Goal: Task Accomplishment & Management: Manage account settings

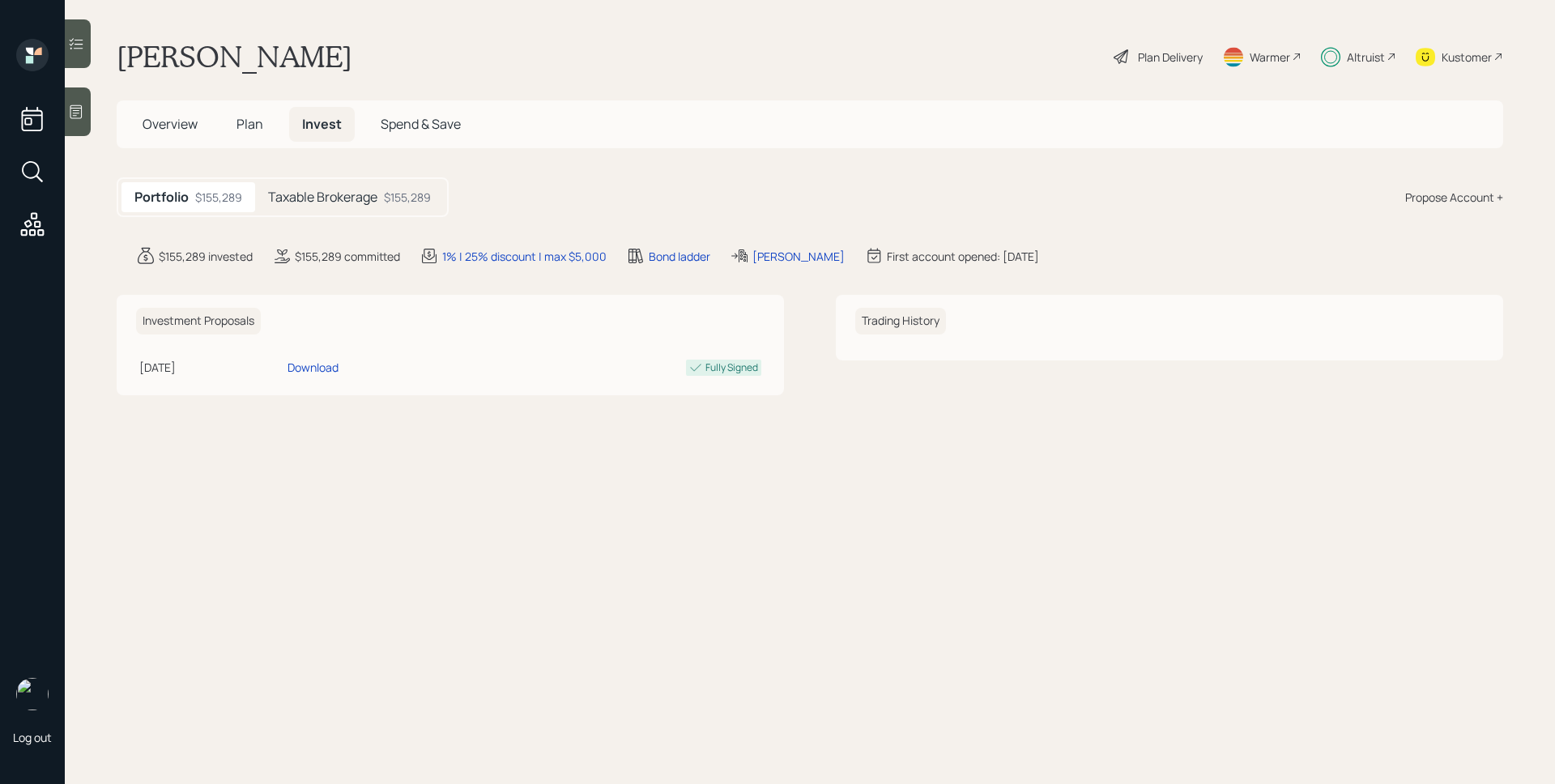
click at [369, 191] on h5 "Taxable Brokerage" at bounding box center [323, 197] width 109 height 15
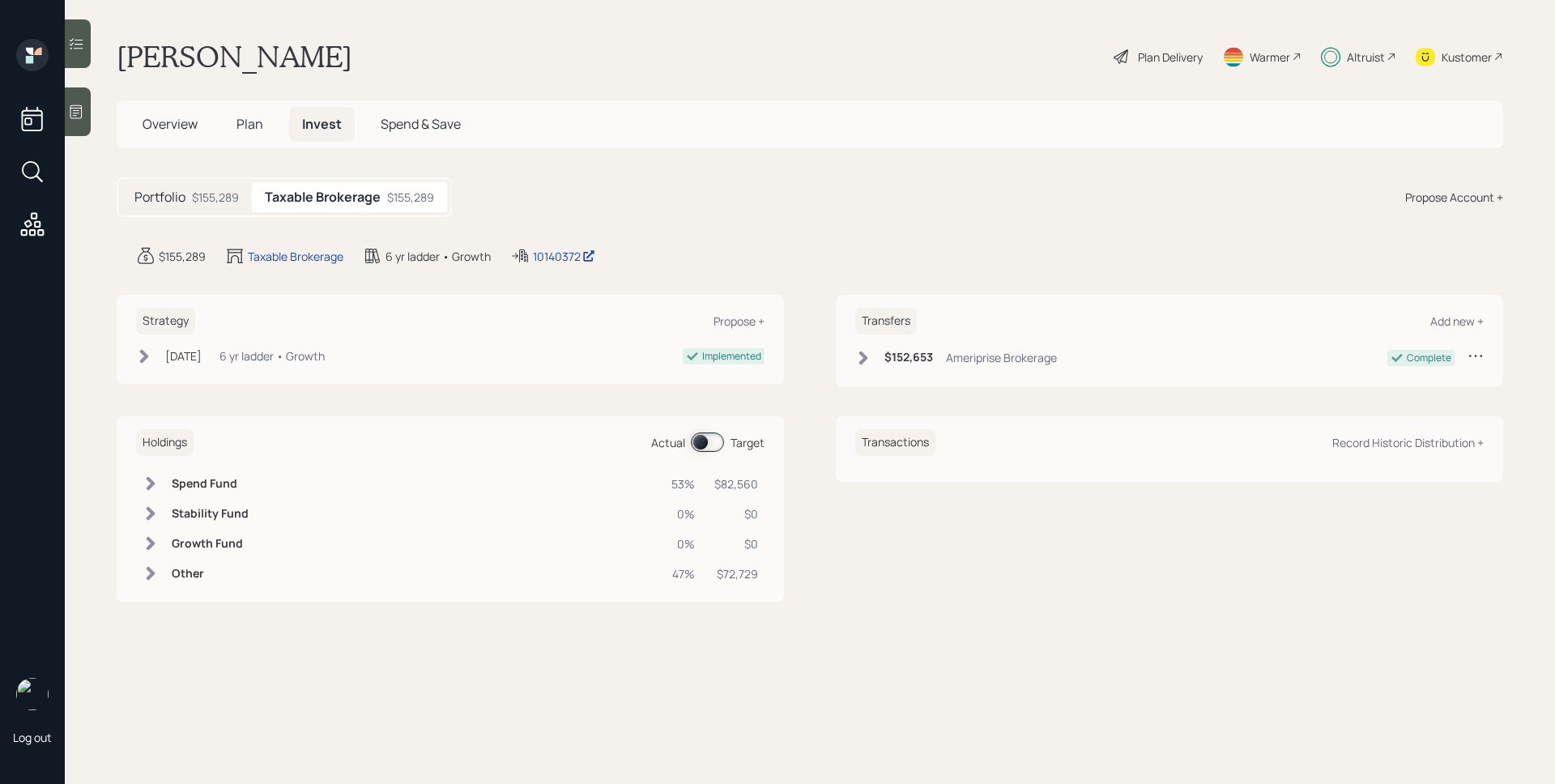
click at [717, 450] on span at bounding box center [707, 442] width 33 height 20
click at [1382, 61] on div "Altruist" at bounding box center [1366, 57] width 38 height 17
click at [1362, 56] on div "Altruist" at bounding box center [1366, 57] width 38 height 17
click at [706, 436] on span at bounding box center [707, 442] width 33 height 20
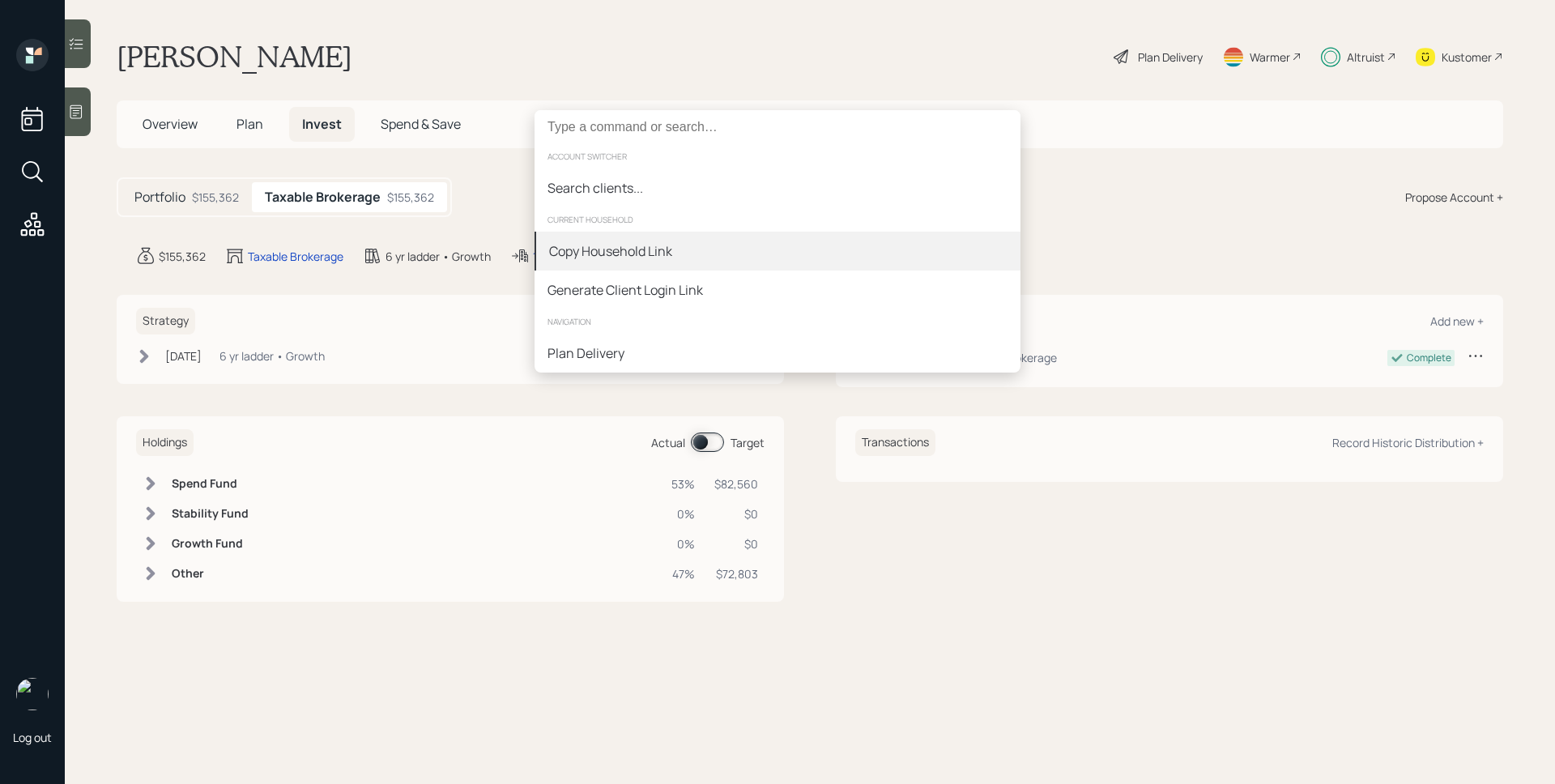
click at [640, 253] on div "Copy Household Link" at bounding box center [610, 250] width 123 height 20
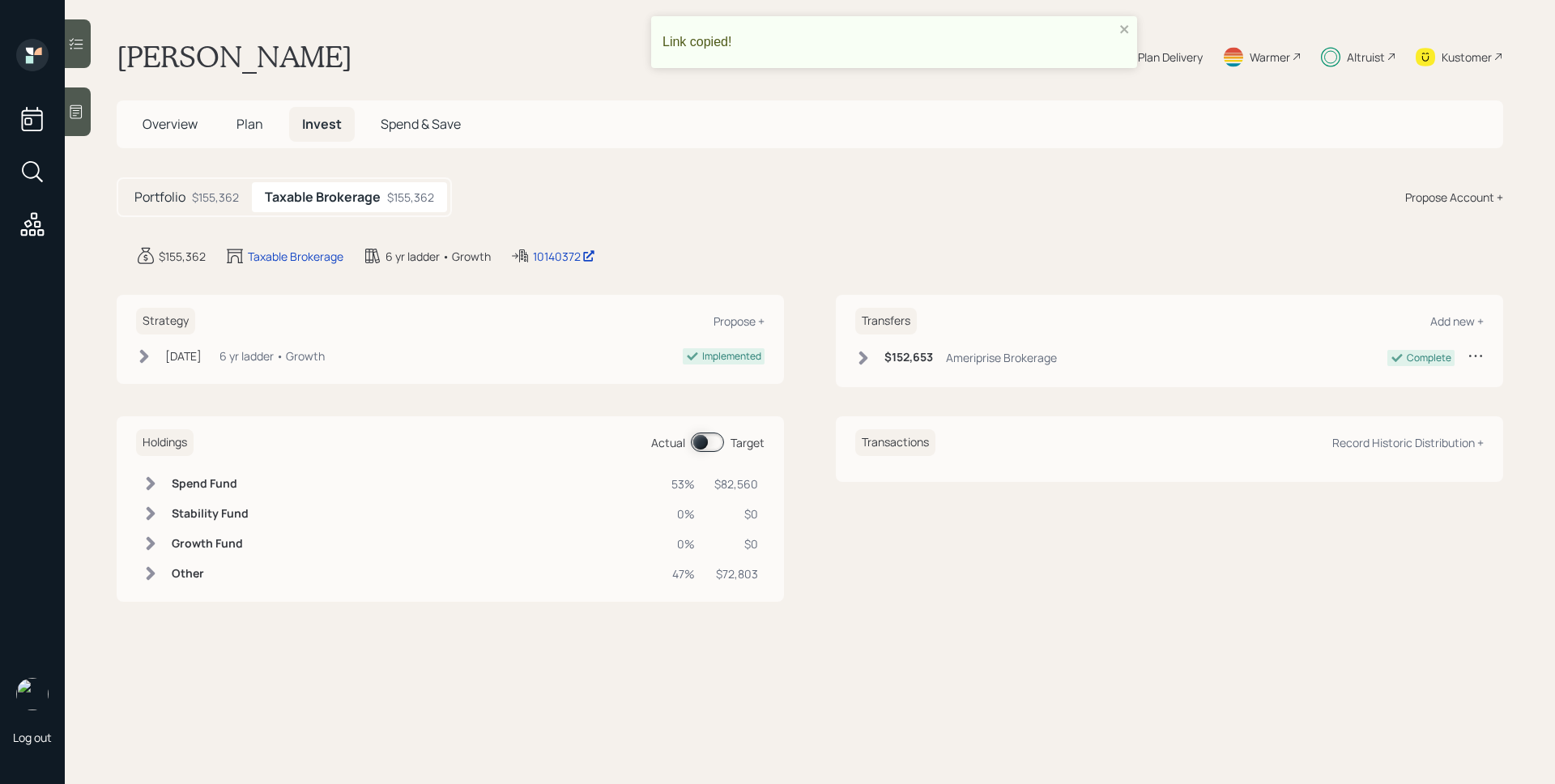
click at [711, 440] on span at bounding box center [707, 442] width 33 height 20
